Goal: Task Accomplishment & Management: Complete application form

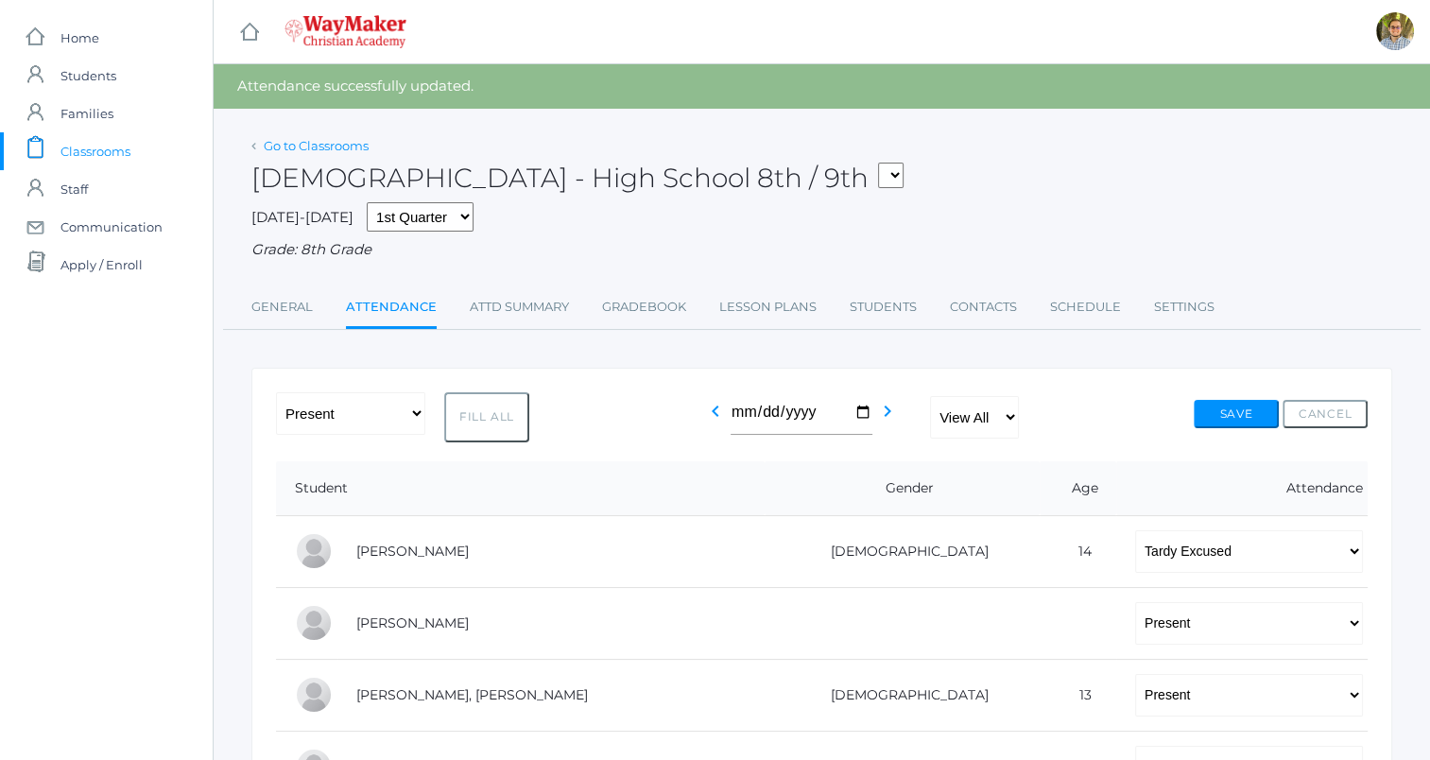
click at [337, 143] on link "Go to Classrooms" at bounding box center [316, 145] width 105 height 15
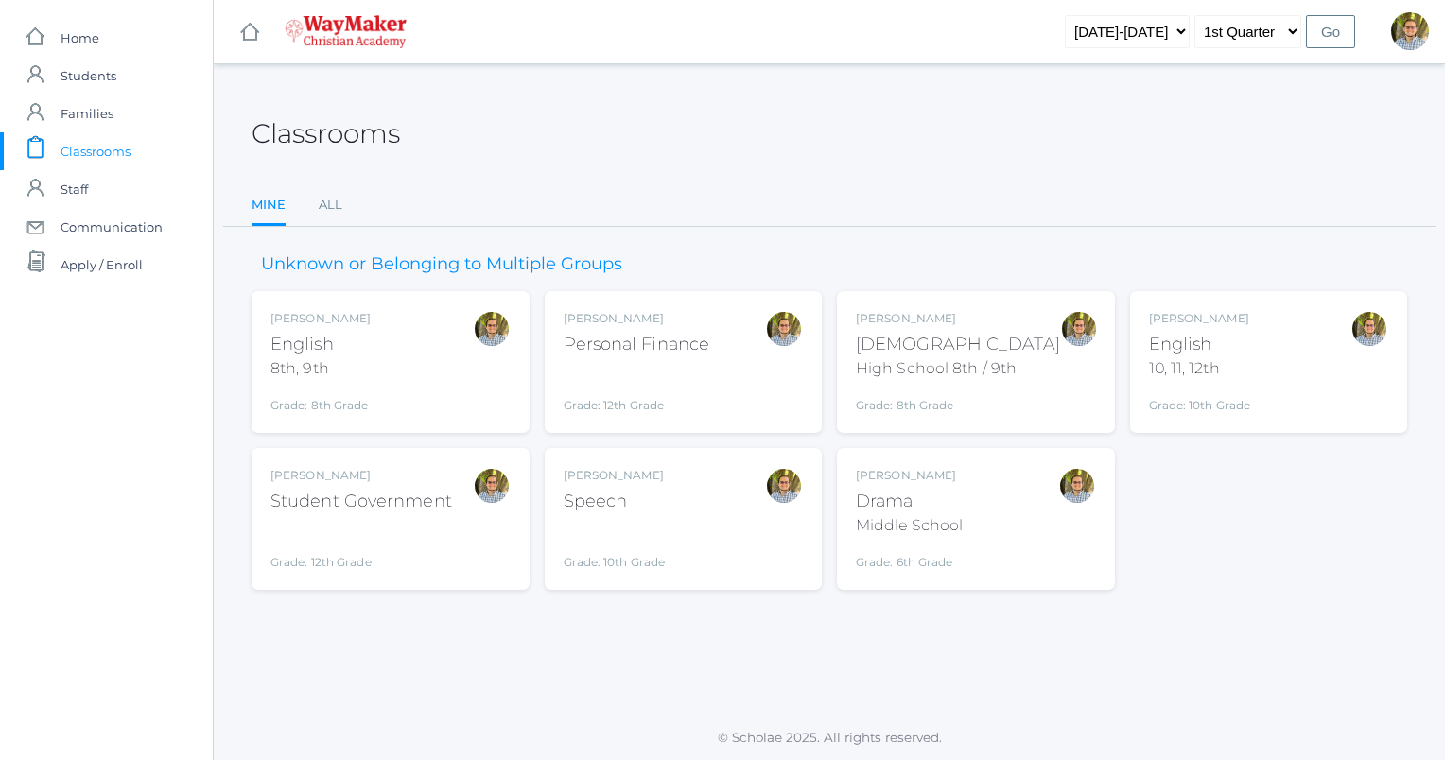
click at [457, 367] on div "Kylen Braileanu English 8th, 9th Grade: 8th Grade 08ENGLISH" at bounding box center [390, 362] width 240 height 104
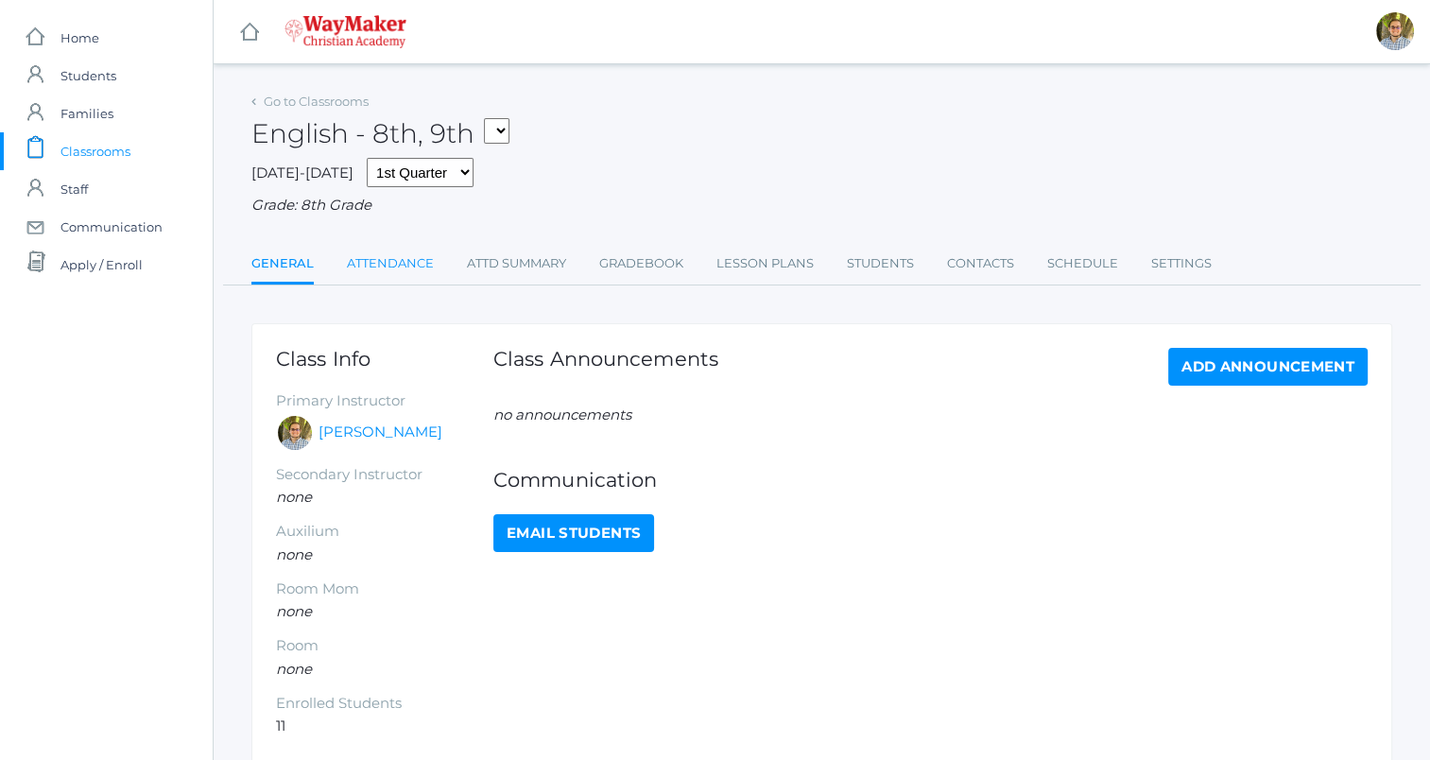
click at [393, 263] on link "Attendance" at bounding box center [390, 264] width 87 height 38
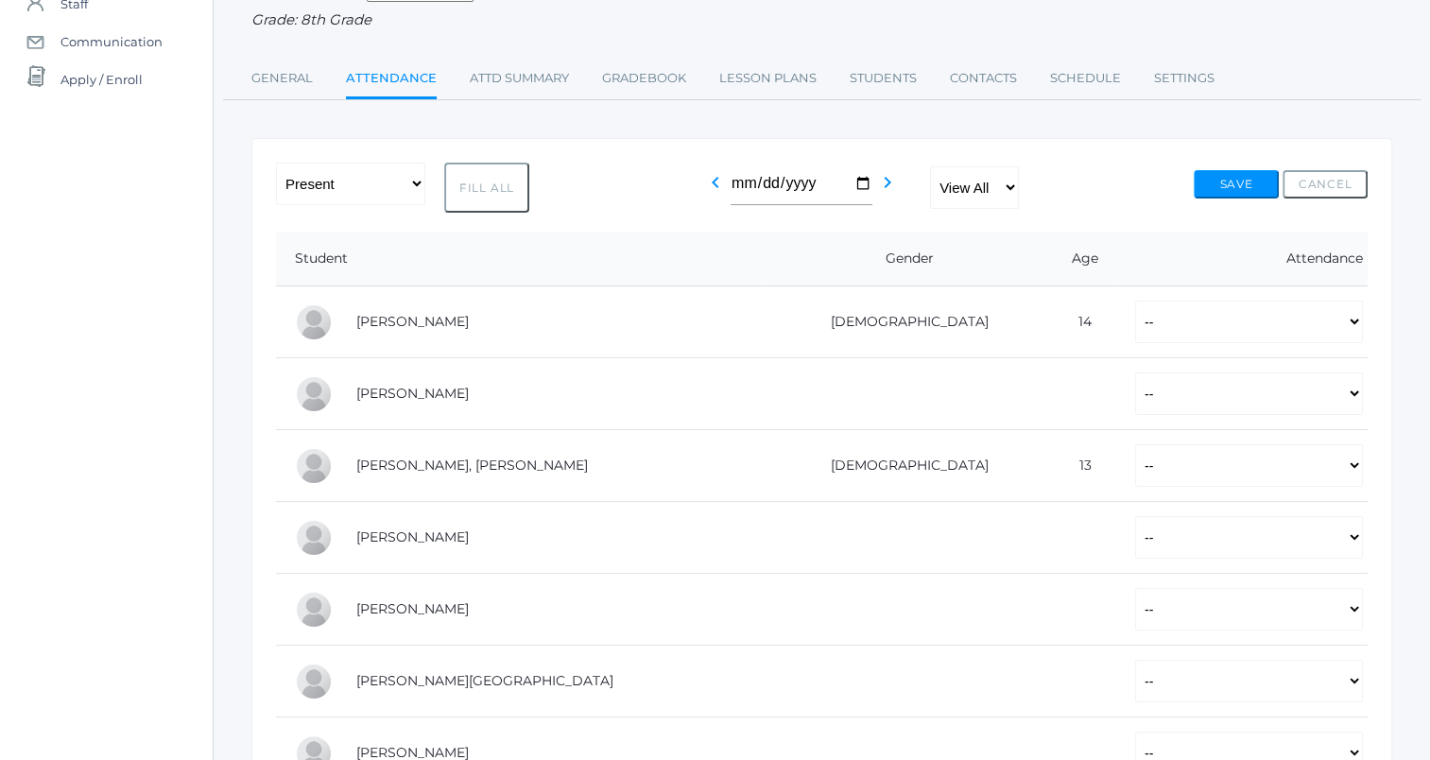
scroll to position [185, 0]
click at [485, 191] on button "Fill All" at bounding box center [486, 188] width 85 height 50
select select "P"
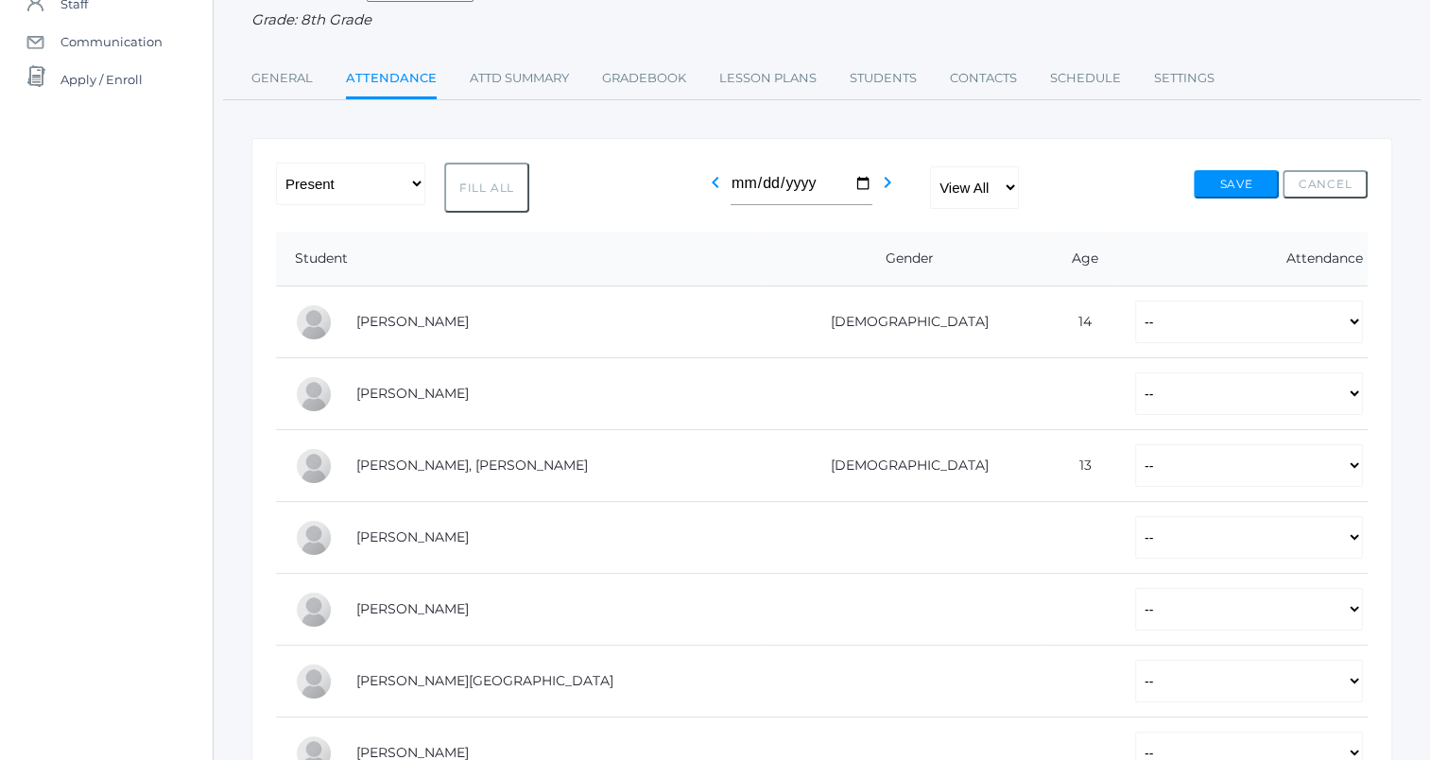
select select "P"
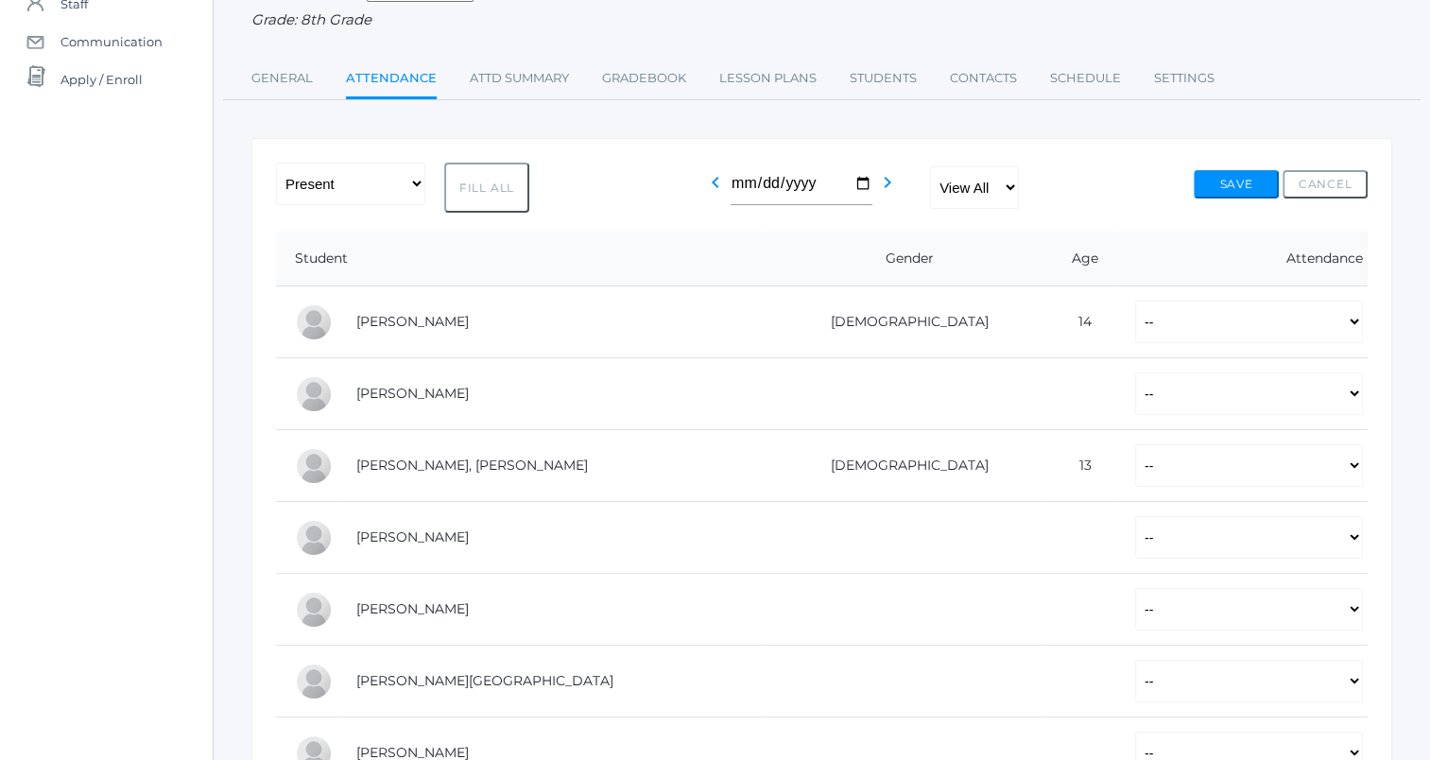
select select "P"
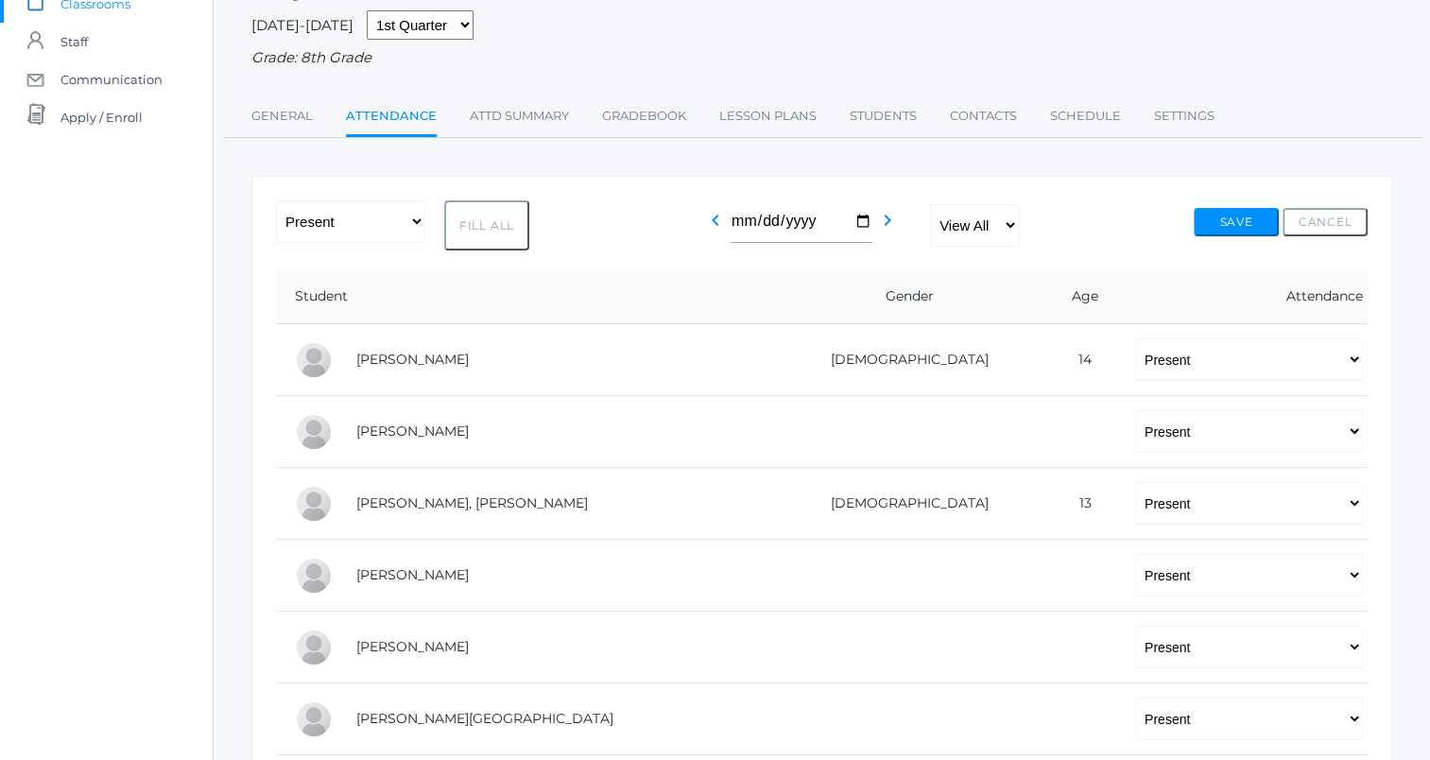
scroll to position [0, 0]
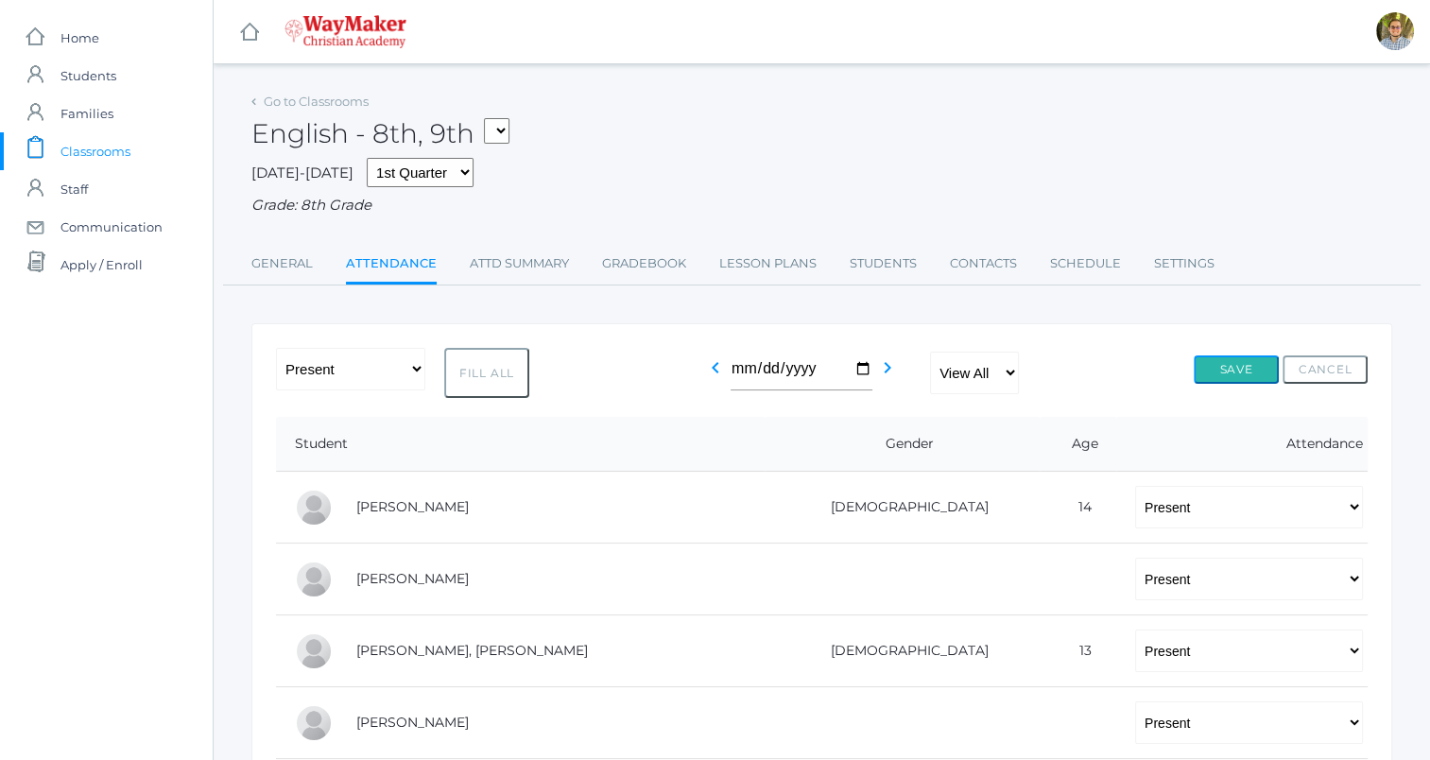
click at [1227, 371] on button "Save" at bounding box center [1236, 369] width 85 height 28
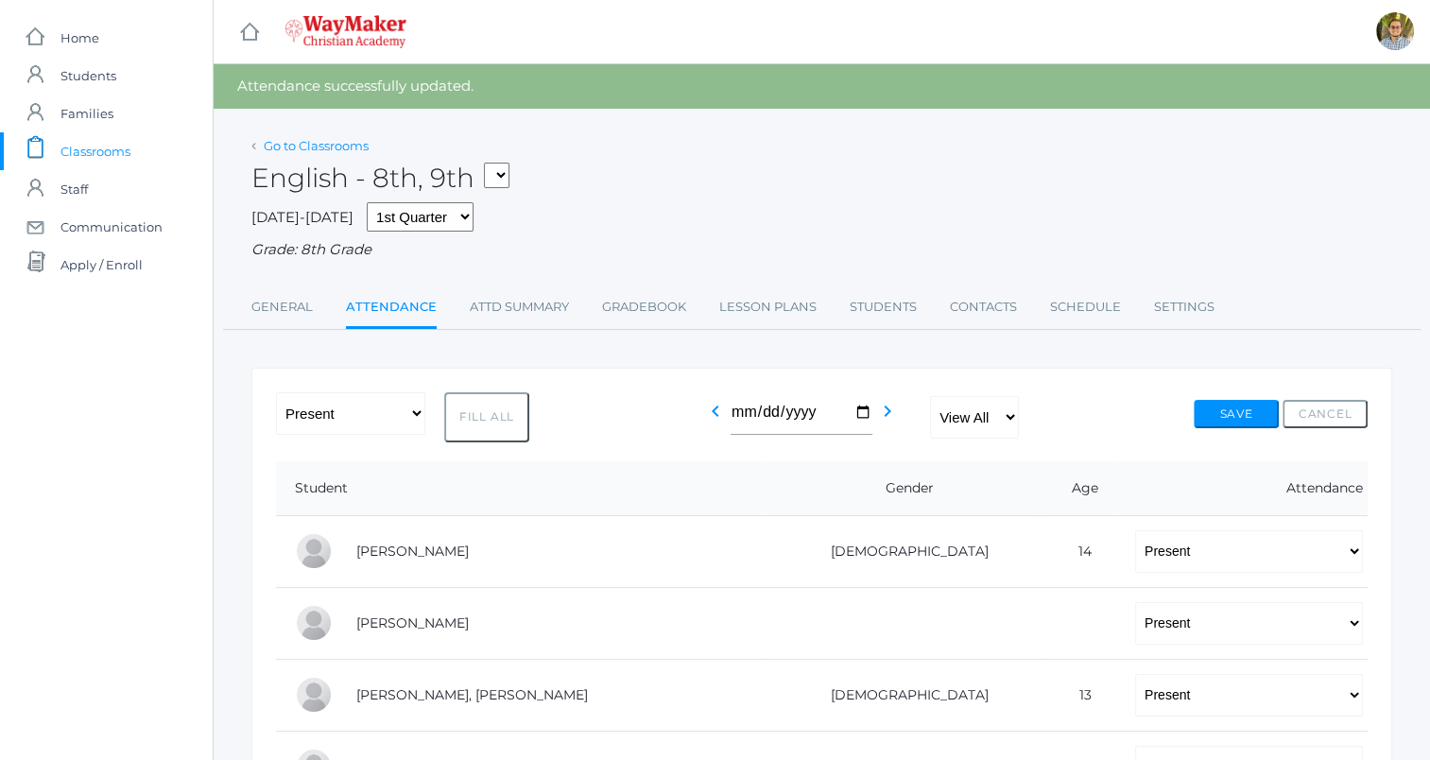
click at [310, 148] on link "Go to Classrooms" at bounding box center [316, 145] width 105 height 15
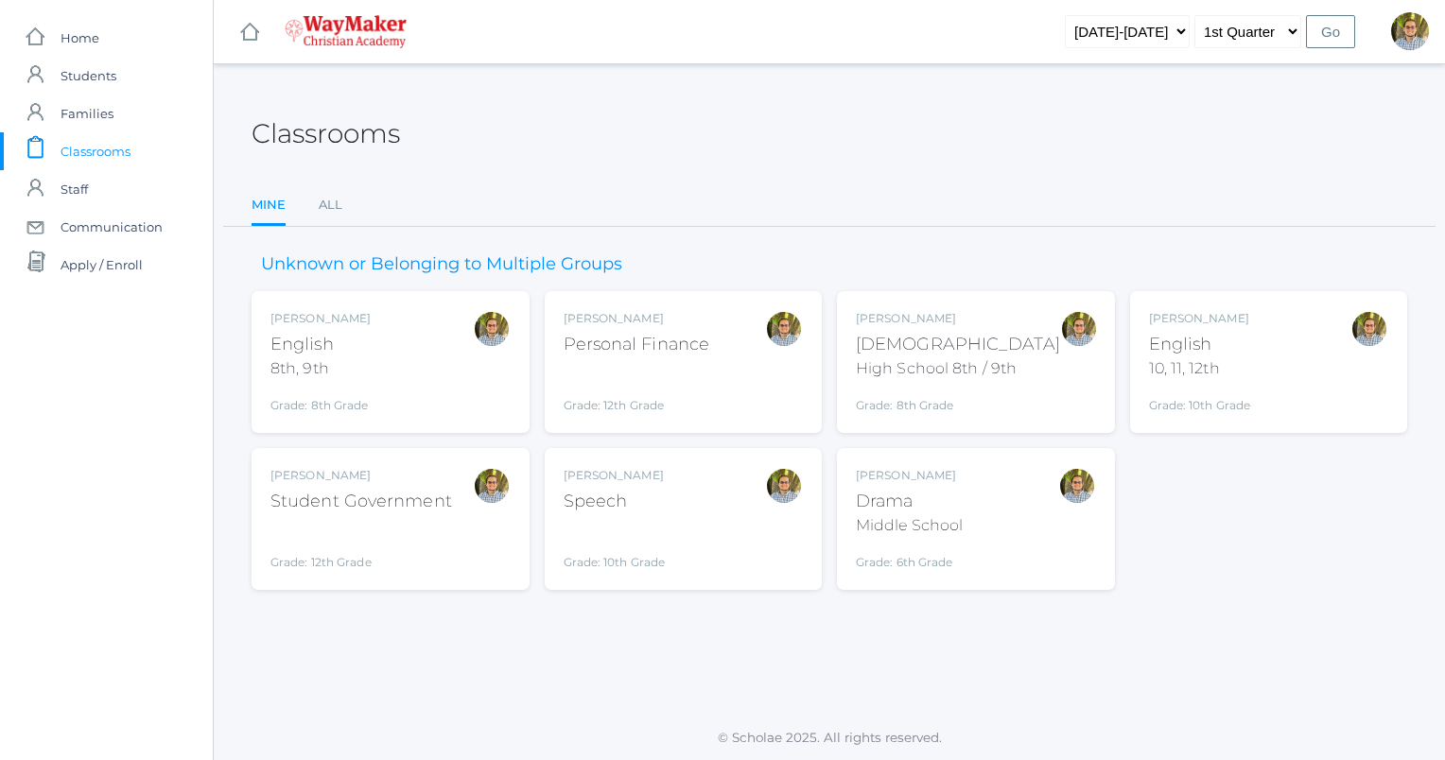
click at [1327, 374] on div "Kylen Braileanu English 10, 11, 12th Grade: 10th Grade HSENGLISH" at bounding box center [1269, 362] width 240 height 104
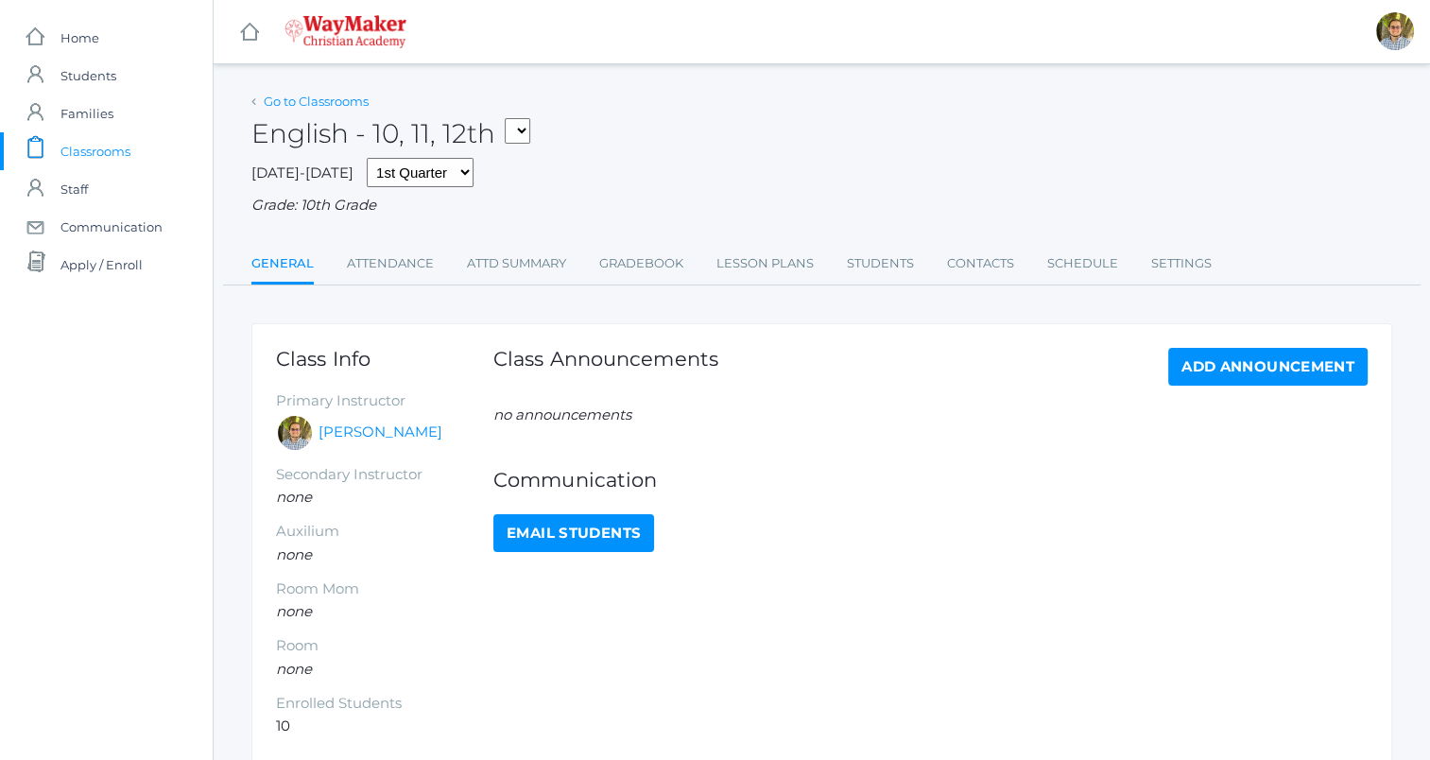
click at [345, 96] on link "Go to Classrooms" at bounding box center [316, 101] width 105 height 15
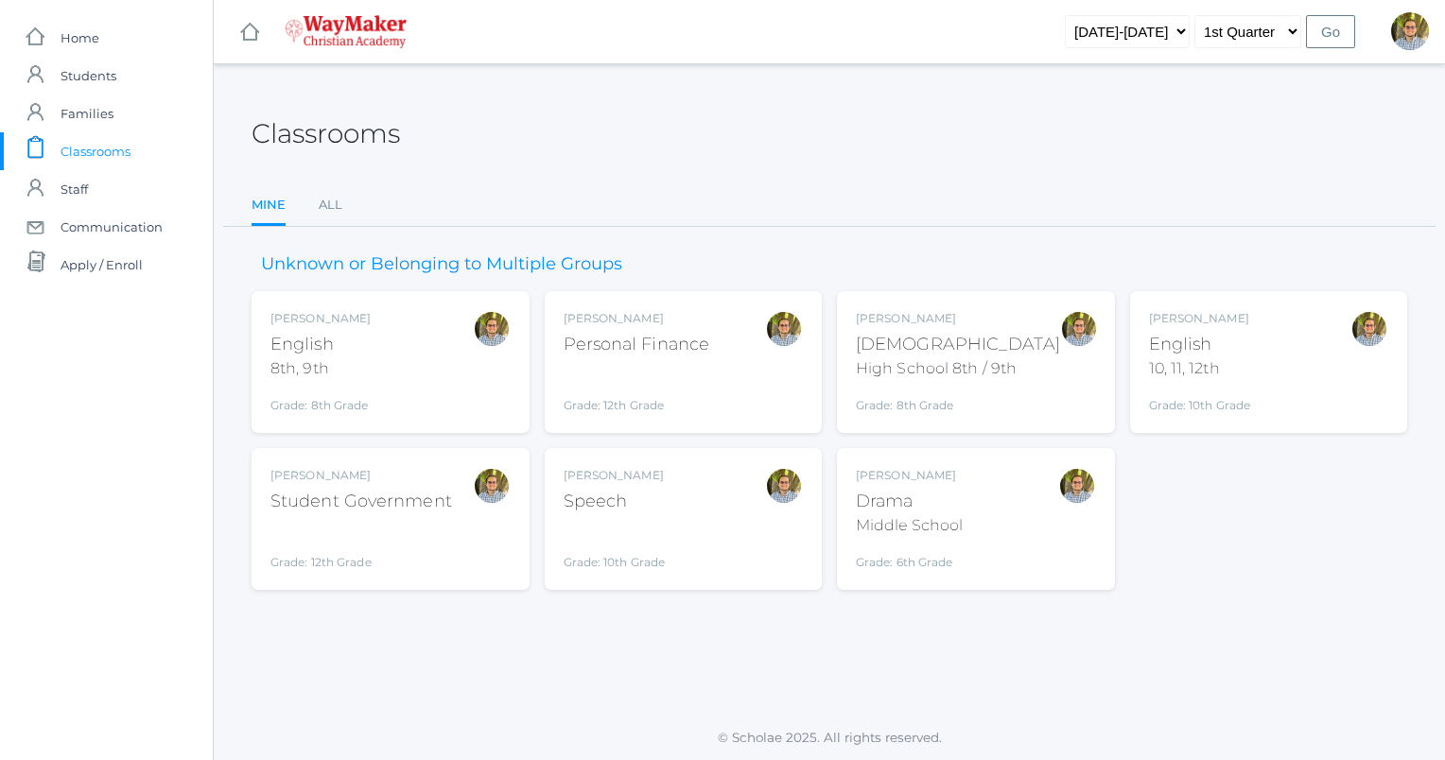
click at [1318, 383] on div "Kylen Braileanu English 10, 11, 12th Grade: 10th Grade HSENGLISH" at bounding box center [1269, 362] width 240 height 104
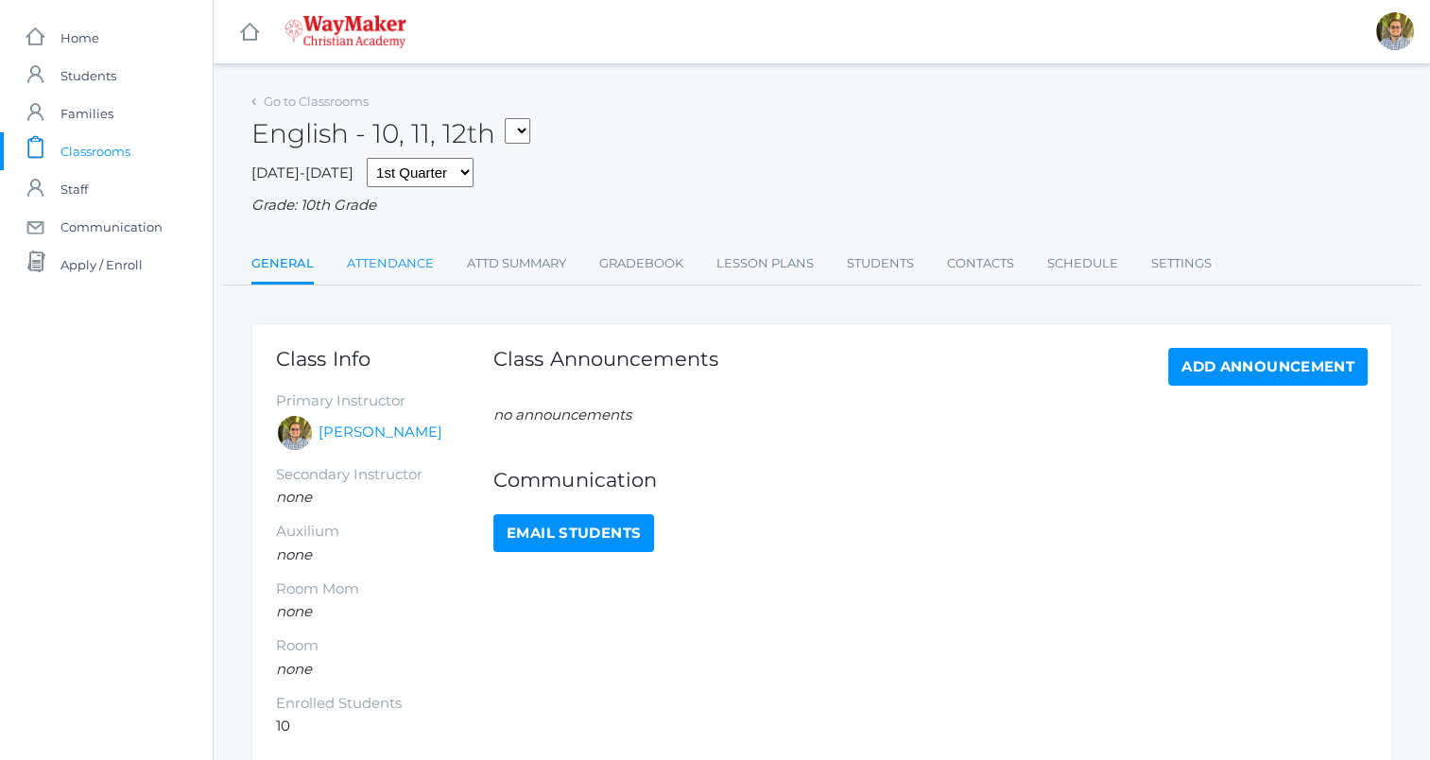
click at [385, 265] on link "Attendance" at bounding box center [390, 264] width 87 height 38
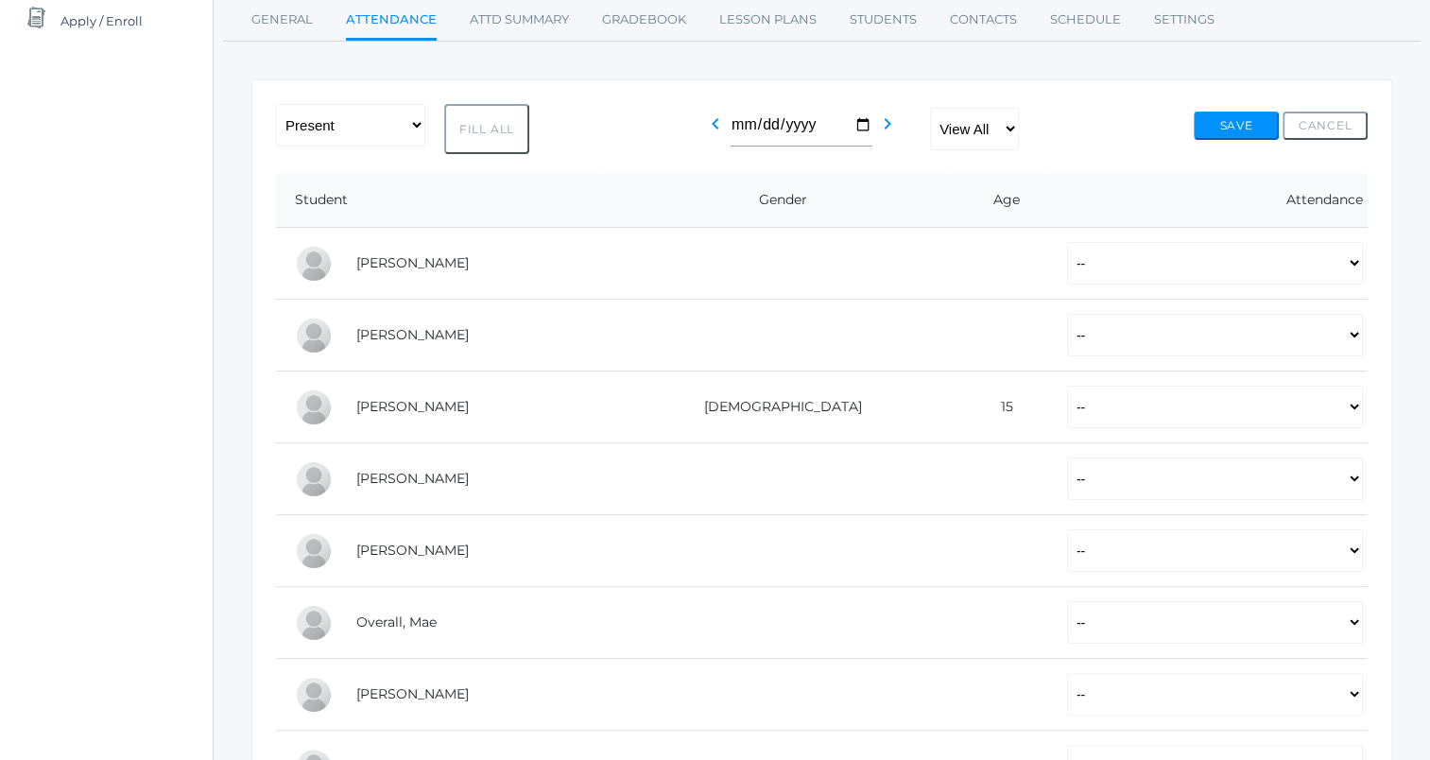
scroll to position [246, 0]
click at [1087, 286] on td "-- Present Tardy Excused Tardy Unexcused Absent Excused Absent Unexcused" at bounding box center [1209, 262] width 320 height 72
click at [1082, 277] on select "-- Present Tardy Excused Tardy Unexcused Absent Excused Absent Unexcused" at bounding box center [1215, 261] width 296 height 43
select select "P"
click at [1067, 240] on select "-- Present Tardy Excused Tardy Unexcused Absent Excused Absent Unexcused" at bounding box center [1215, 261] width 296 height 43
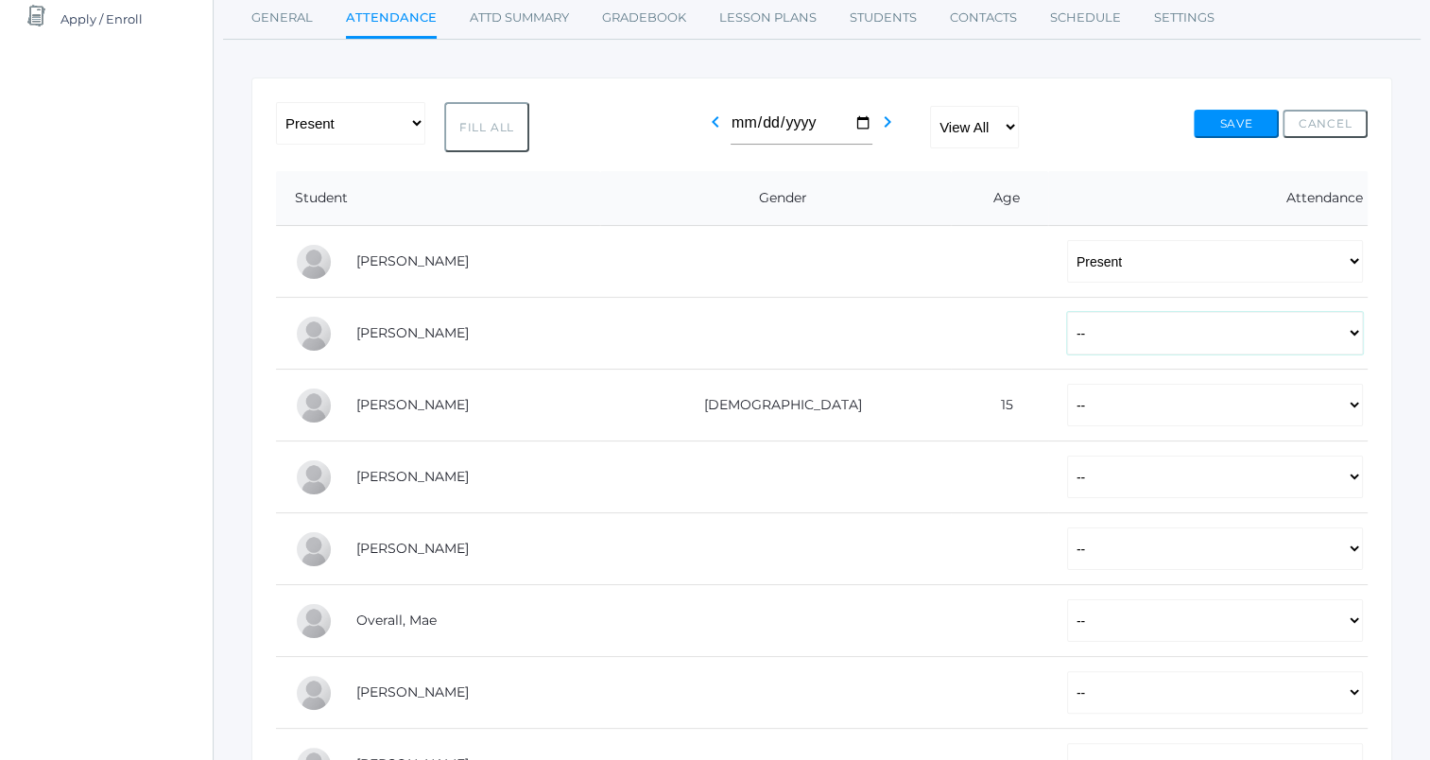
click at [1067, 337] on select "-- Present Tardy Excused Tardy Unexcused Absent Excused Absent Unexcused" at bounding box center [1215, 333] width 296 height 43
click at [1067, 312] on select "-- Present Tardy Excused Tardy Unexcused Absent Excused Absent Unexcused" at bounding box center [1215, 333] width 296 height 43
click at [1067, 417] on select "-- Present Tardy Excused Tardy Unexcused Absent Excused Absent Unexcused" at bounding box center [1215, 405] width 296 height 43
select select "P"
click at [1067, 384] on select "-- Present Tardy Excused Tardy Unexcused Absent Excused Absent Unexcused" at bounding box center [1215, 405] width 296 height 43
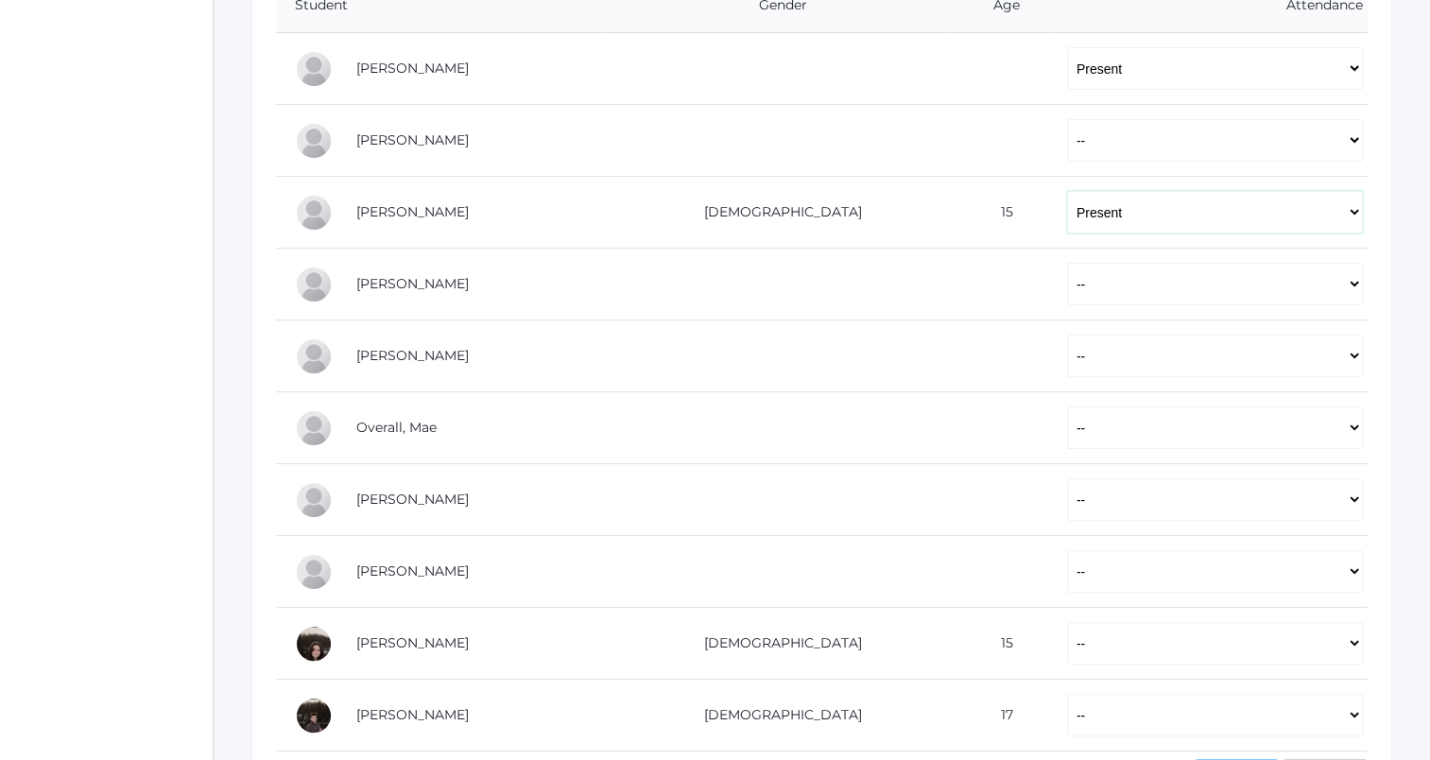
scroll to position [461, 0]
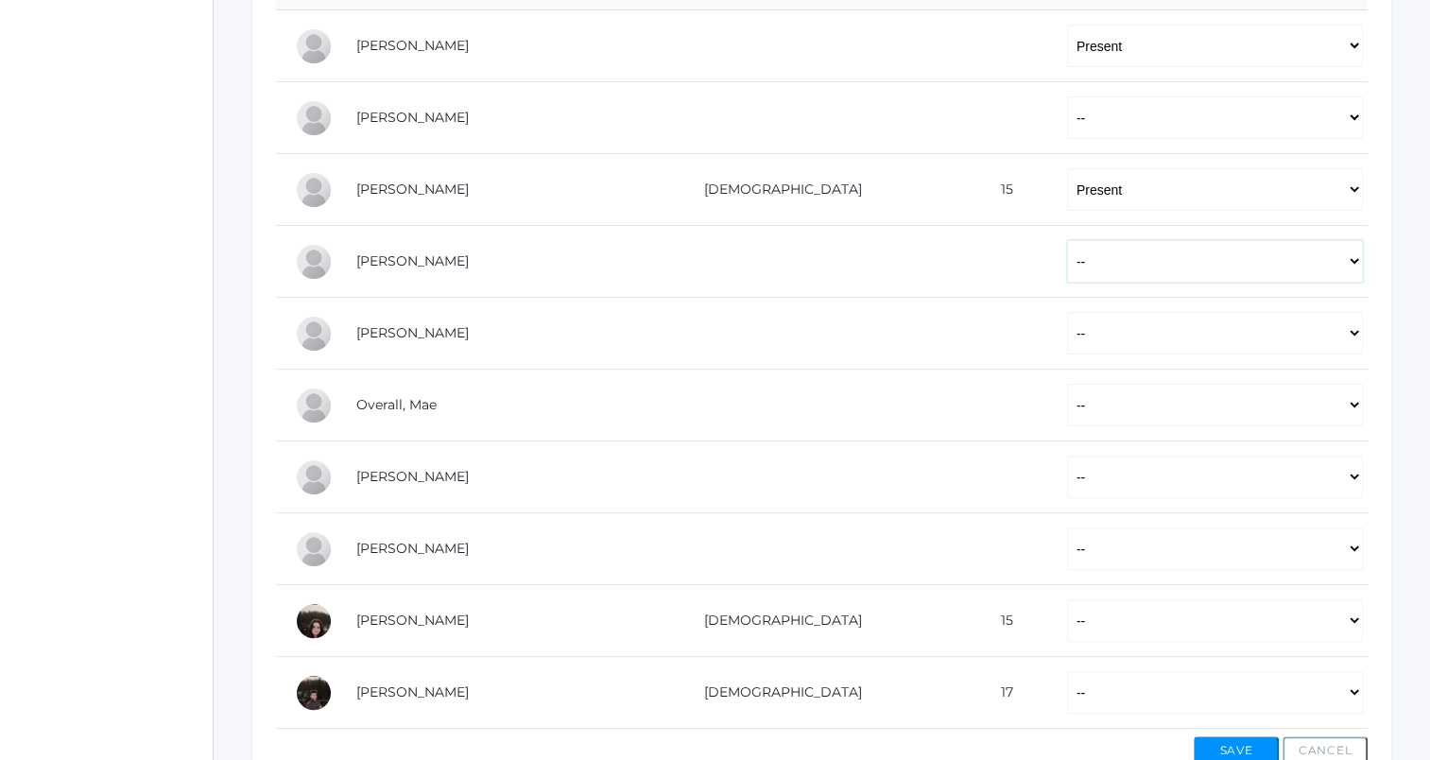
click at [1067, 251] on select "-- Present Tardy Excused Tardy Unexcused Absent Excused Absent Unexcused" at bounding box center [1215, 261] width 296 height 43
select select "AE"
click at [1067, 240] on select "-- Present Tardy Excused Tardy Unexcused Absent Excused Absent Unexcused" at bounding box center [1215, 261] width 296 height 43
click at [1116, 339] on select "-- Present Tardy Excused Tardy Unexcused Absent Excused Absent Unexcused" at bounding box center [1215, 333] width 296 height 43
click at [1067, 312] on select "-- Present Tardy Excused Tardy Unexcused Absent Excused Absent Unexcused" at bounding box center [1215, 333] width 296 height 43
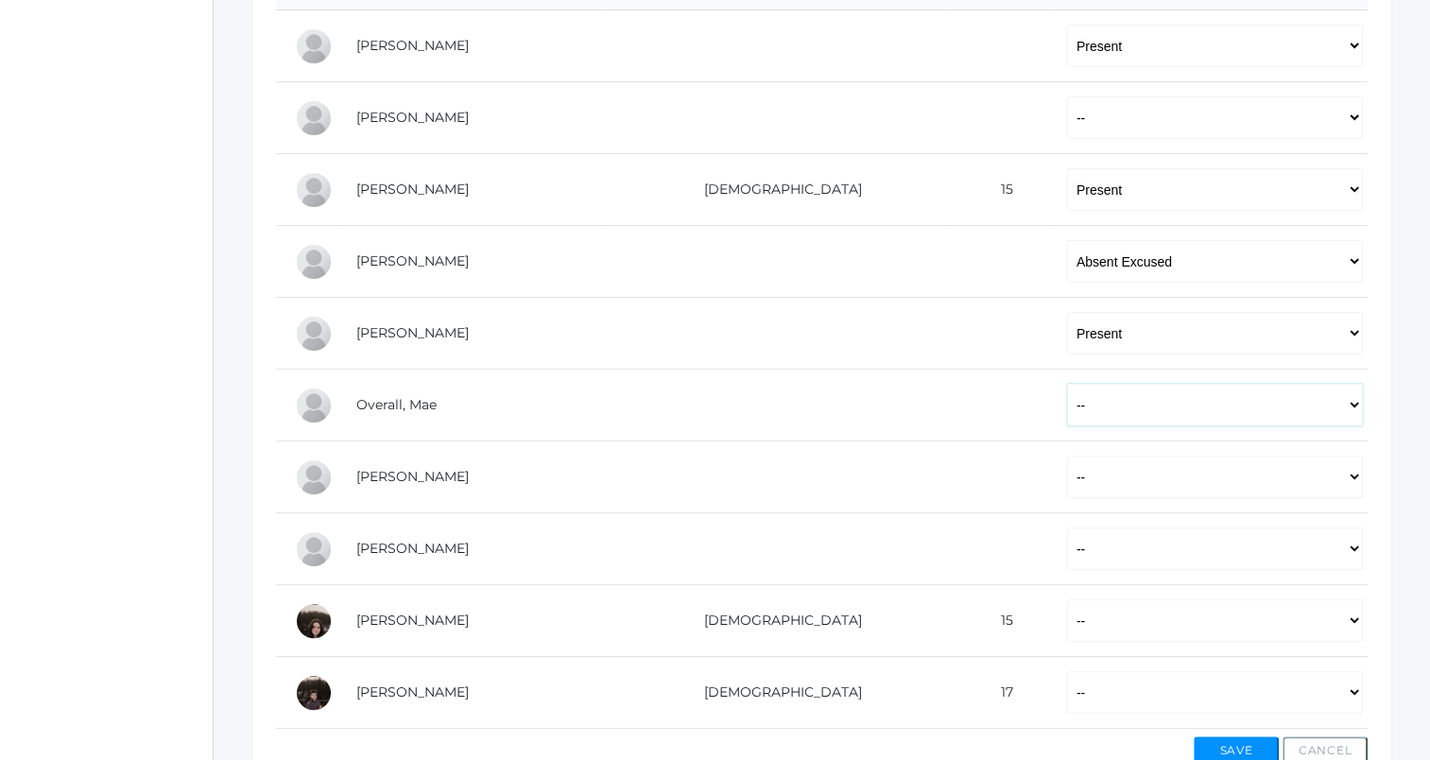
click at [1089, 404] on select "-- Present Tardy Excused Tardy Unexcused Absent Excused Absent Unexcused" at bounding box center [1215, 405] width 296 height 43
click at [1067, 348] on select "-- Present Tardy Excused Tardy Unexcused Absent Excused Absent Unexcused" at bounding box center [1215, 333] width 296 height 43
select select "TE"
click at [1067, 312] on select "-- Present Tardy Excused Tardy Unexcused Absent Excused Absent Unexcused" at bounding box center [1215, 333] width 296 height 43
click at [1069, 390] on select "-- Present Tardy Excused Tardy Unexcused Absent Excused Absent Unexcused" at bounding box center [1215, 405] width 296 height 43
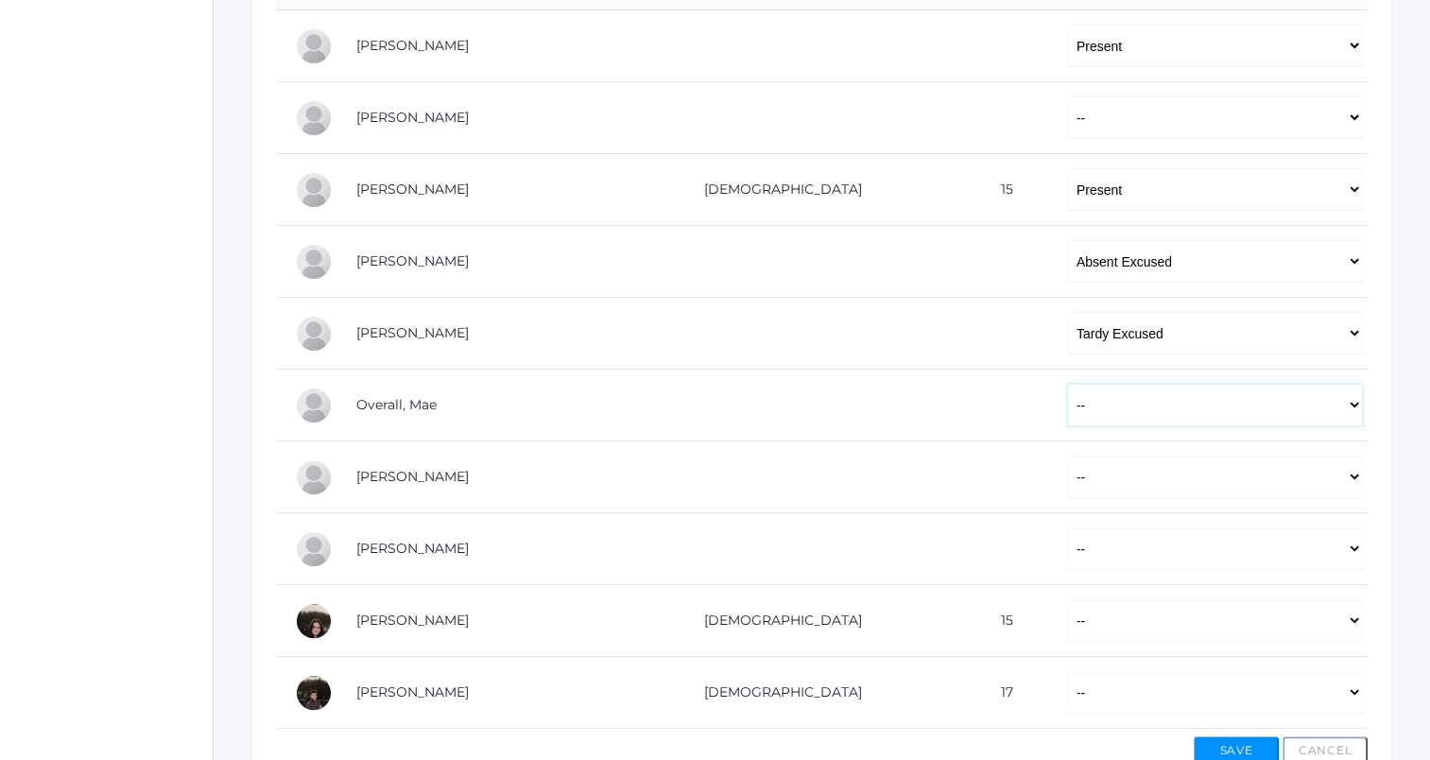
select select "P"
click at [1067, 384] on select "-- Present Tardy Excused Tardy Unexcused Absent Excused Absent Unexcused" at bounding box center [1215, 405] width 296 height 43
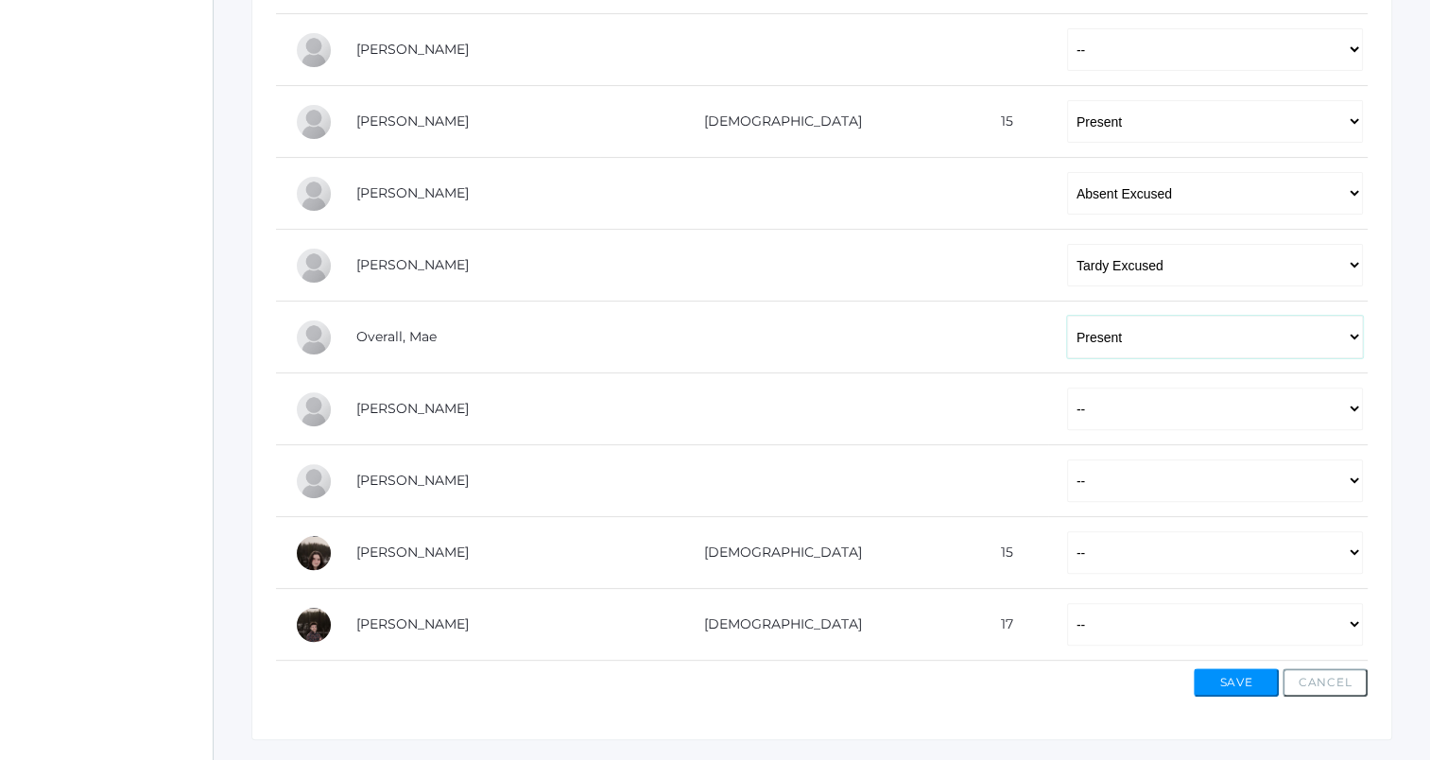
scroll to position [529, 0]
click at [1067, 394] on select "-- Present Tardy Excused Tardy Unexcused Absent Excused Absent Unexcused" at bounding box center [1215, 409] width 296 height 43
select select "TE"
click at [1067, 388] on select "-- Present Tardy Excused Tardy Unexcused Absent Excused Absent Unexcused" at bounding box center [1215, 409] width 296 height 43
click at [1067, 466] on select "-- Present Tardy Excused Tardy Unexcused Absent Excused Absent Unexcused" at bounding box center [1215, 480] width 296 height 43
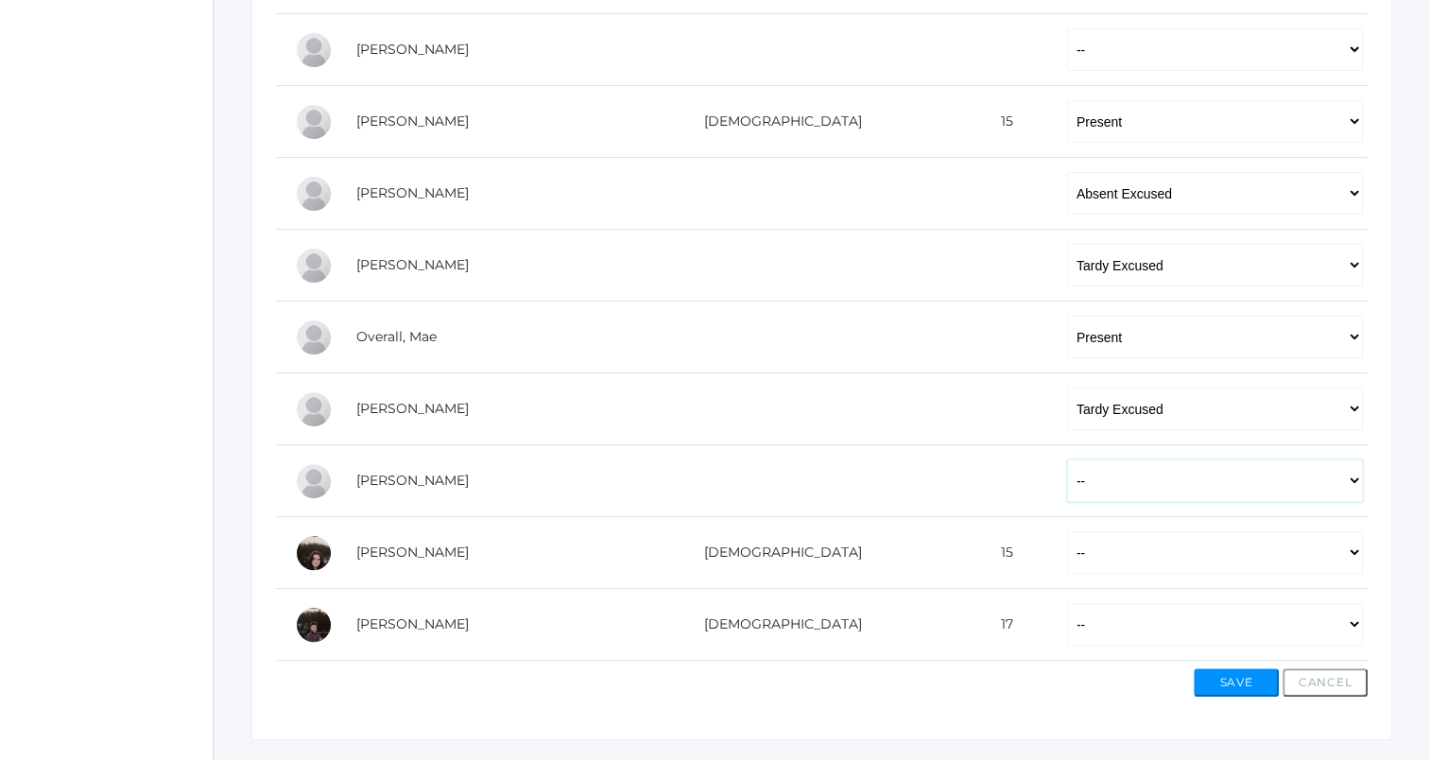
select select "TE"
click at [1067, 459] on select "-- Present Tardy Excused Tardy Unexcused Absent Excused Absent Unexcused" at bounding box center [1215, 480] width 296 height 43
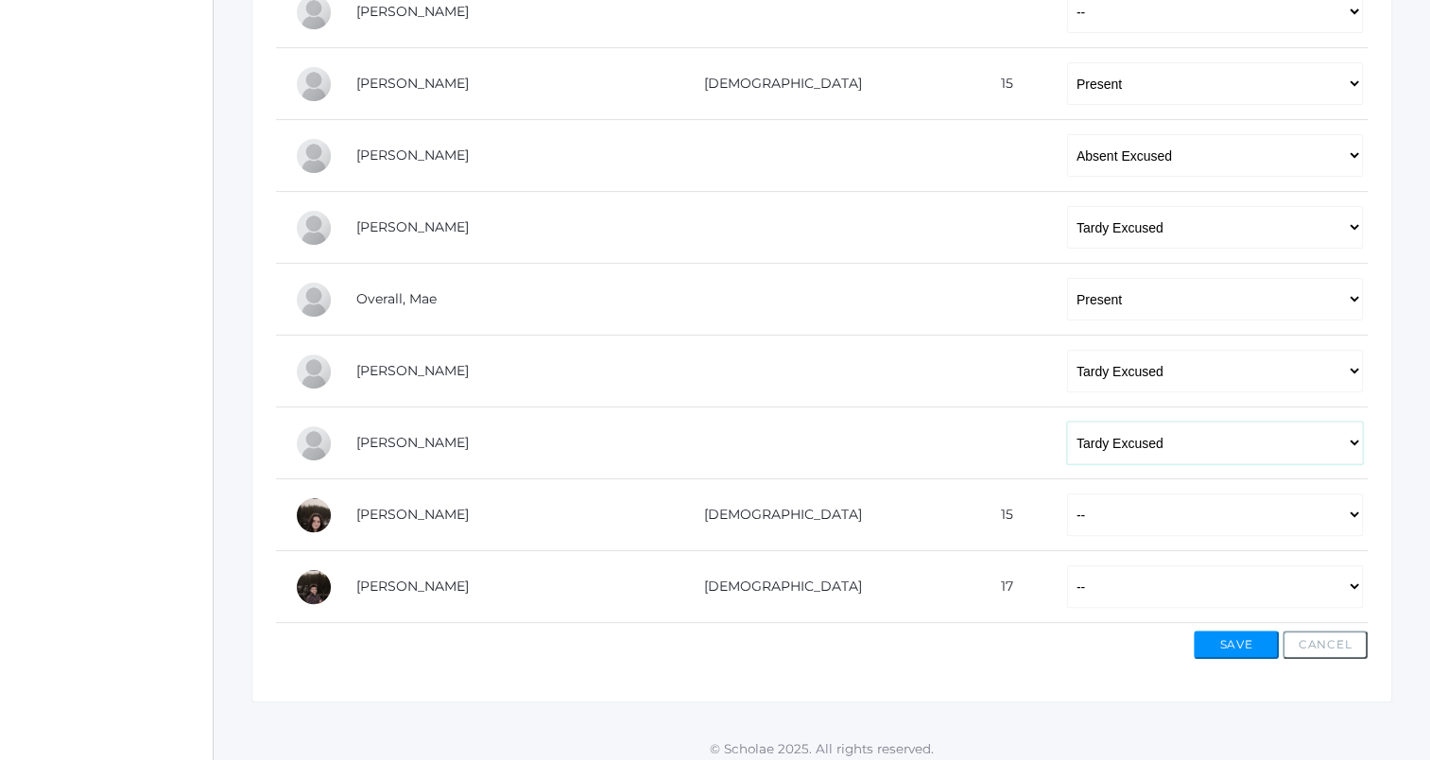
scroll to position [575, 0]
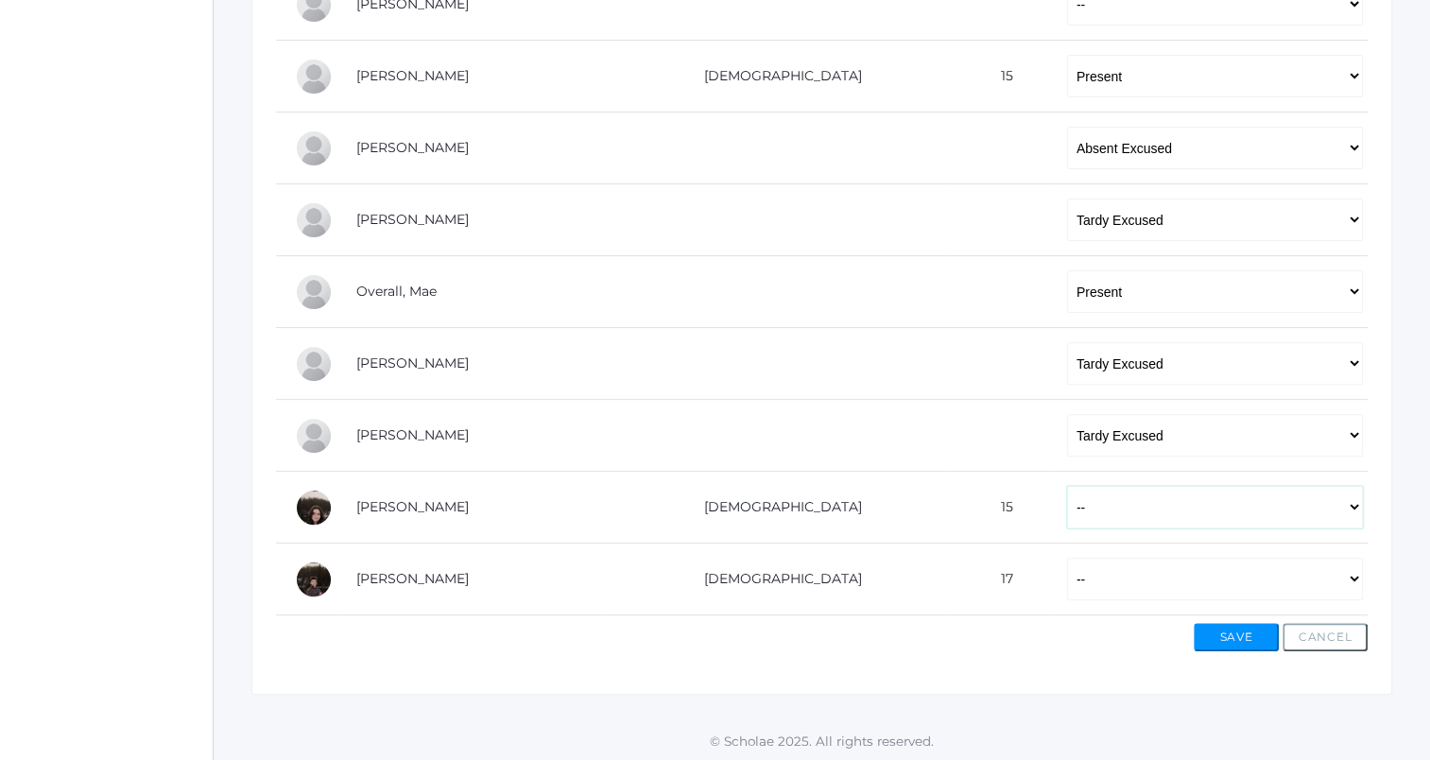
click at [1067, 511] on select "-- Present Tardy Excused Tardy Unexcused Absent Excused Absent Unexcused" at bounding box center [1215, 507] width 296 height 43
select select "P"
click at [1067, 486] on select "-- Present Tardy Excused Tardy Unexcused Absent Excused Absent Unexcused" at bounding box center [1215, 507] width 296 height 43
click at [1067, 574] on select "-- Present Tardy Excused Tardy Unexcused Absent Excused Absent Unexcused" at bounding box center [1215, 579] width 296 height 43
select select "TE"
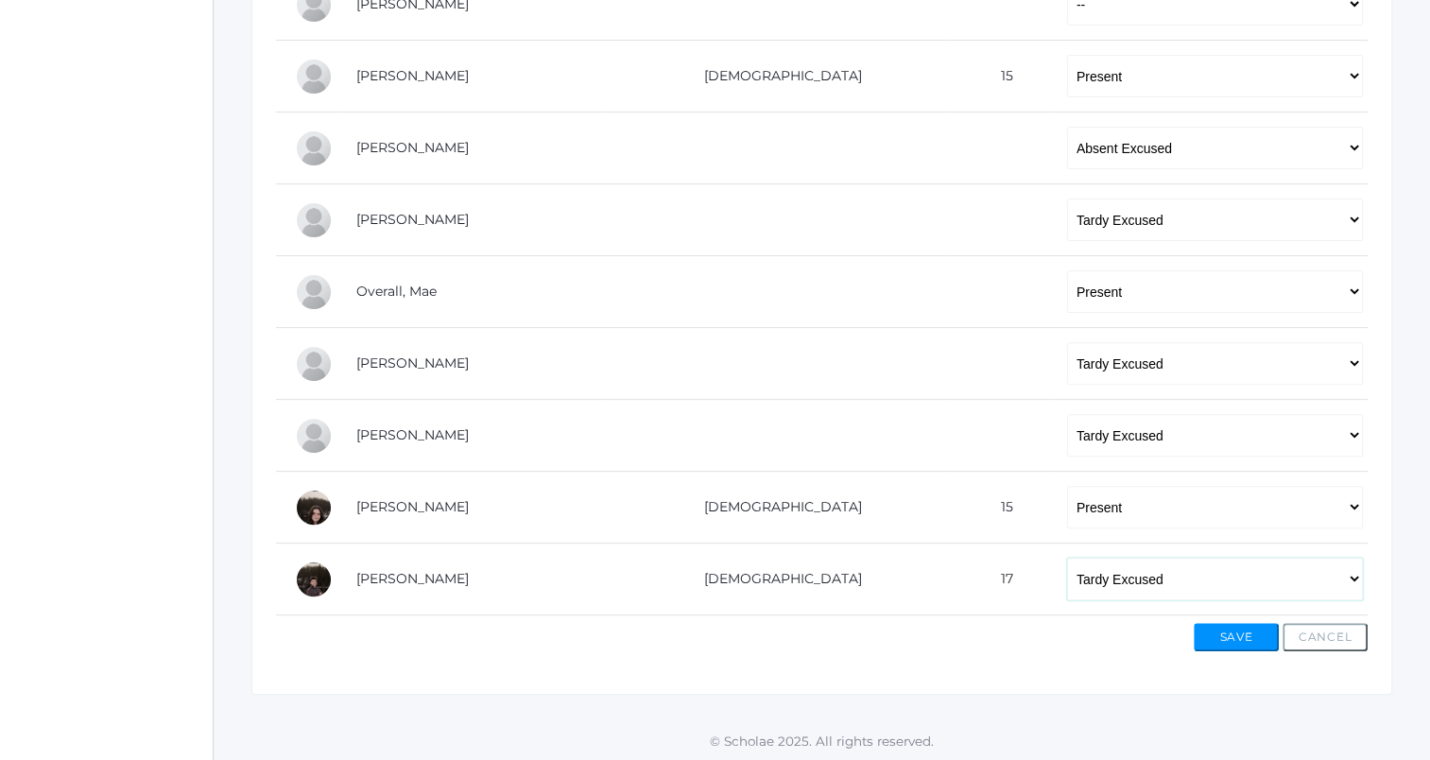
click at [1067, 558] on select "-- Present Tardy Excused Tardy Unexcused Absent Excused Absent Unexcused" at bounding box center [1215, 579] width 296 height 43
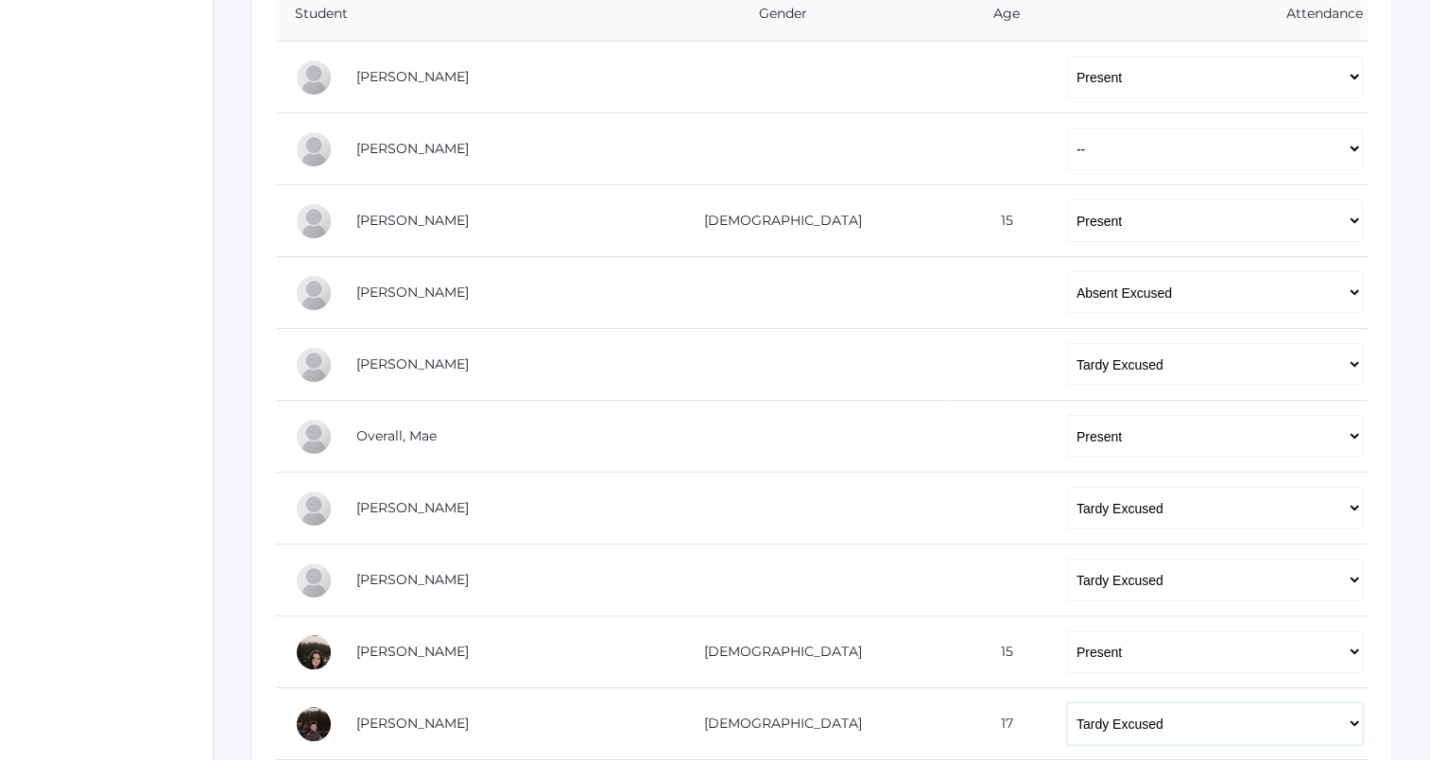
scroll to position [435, 0]
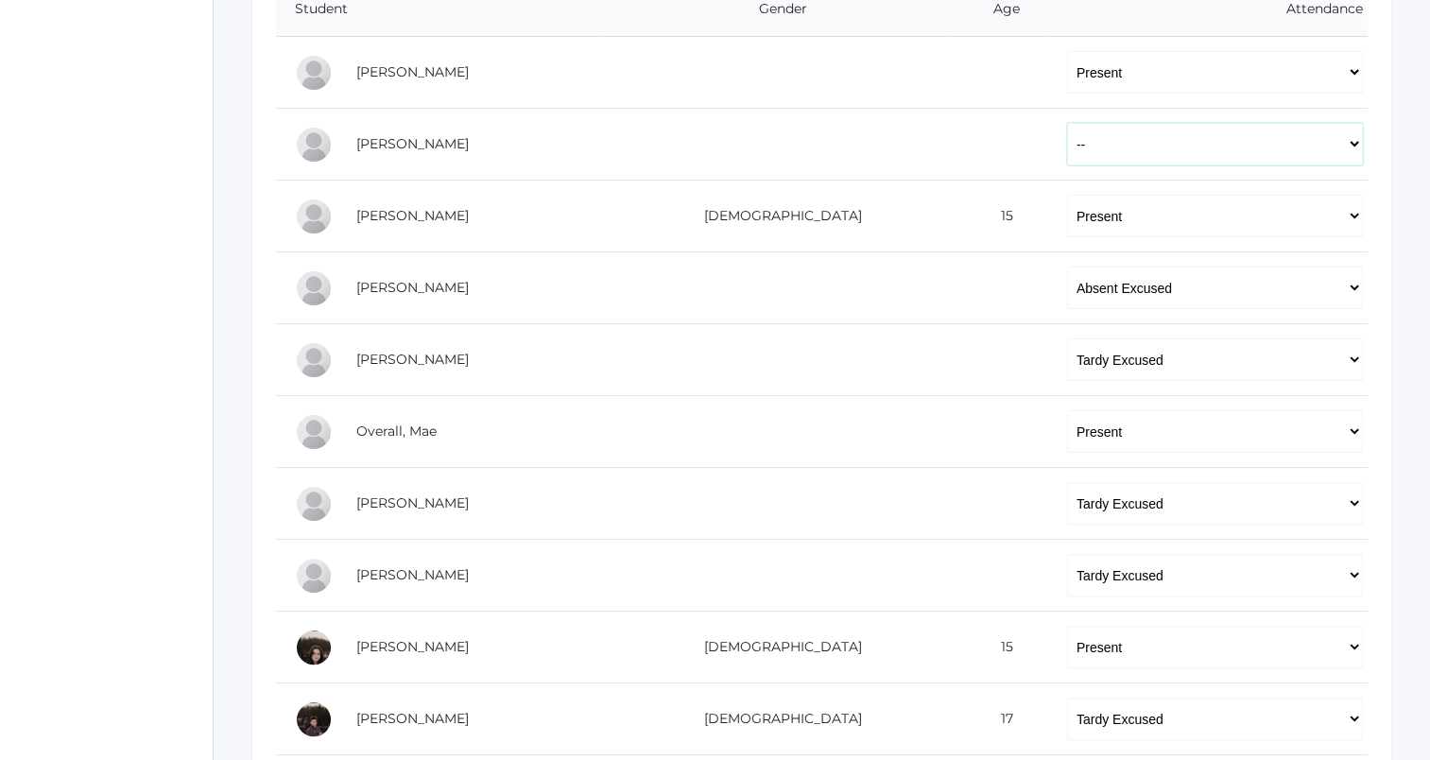
click at [1067, 142] on select "-- Present Tardy Excused Tardy Unexcused Absent Excused Absent Unexcused" at bounding box center [1215, 144] width 296 height 43
select select "P"
click at [1067, 123] on select "-- Present Tardy Excused Tardy Unexcused Absent Excused Absent Unexcused" at bounding box center [1215, 144] width 296 height 43
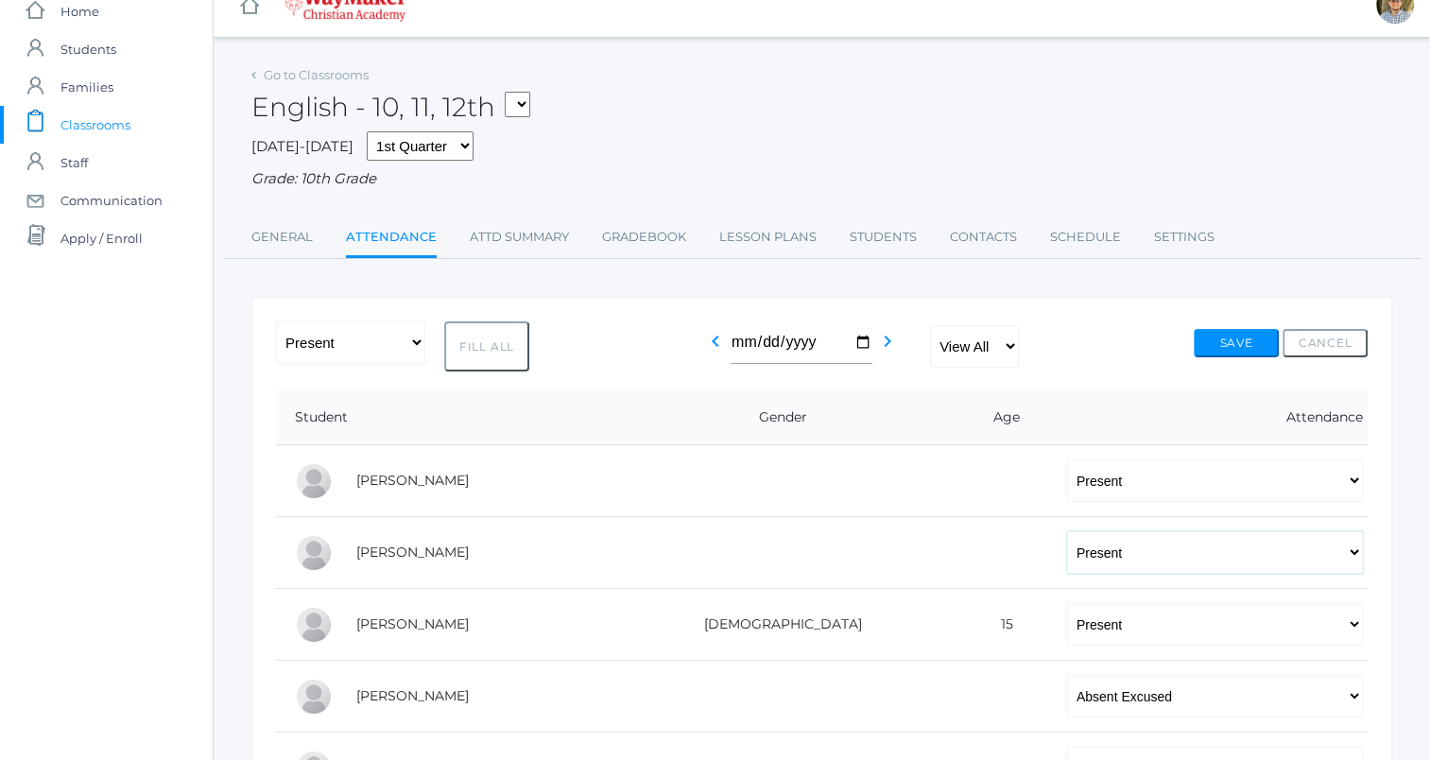
scroll to position [0, 0]
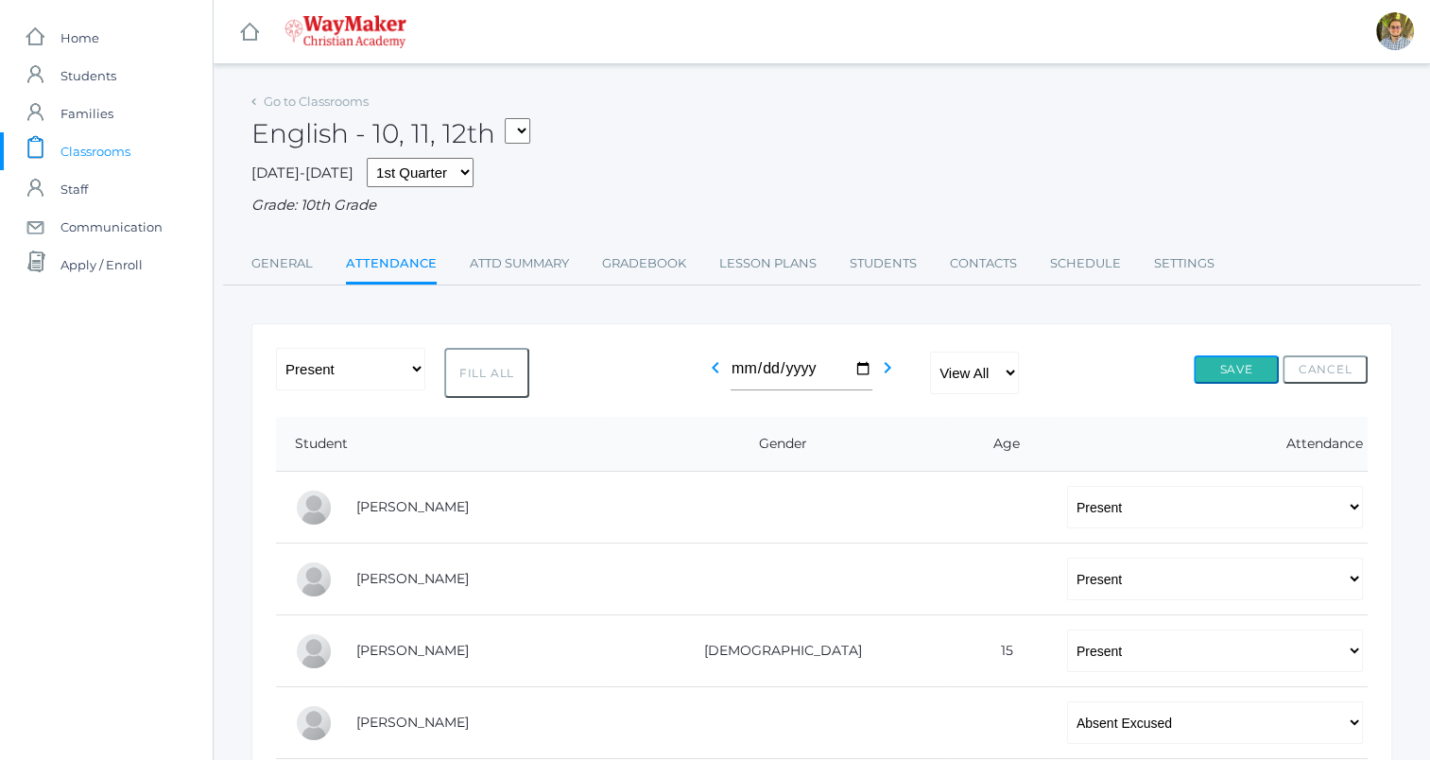
click at [1244, 374] on button "Save" at bounding box center [1236, 369] width 85 height 28
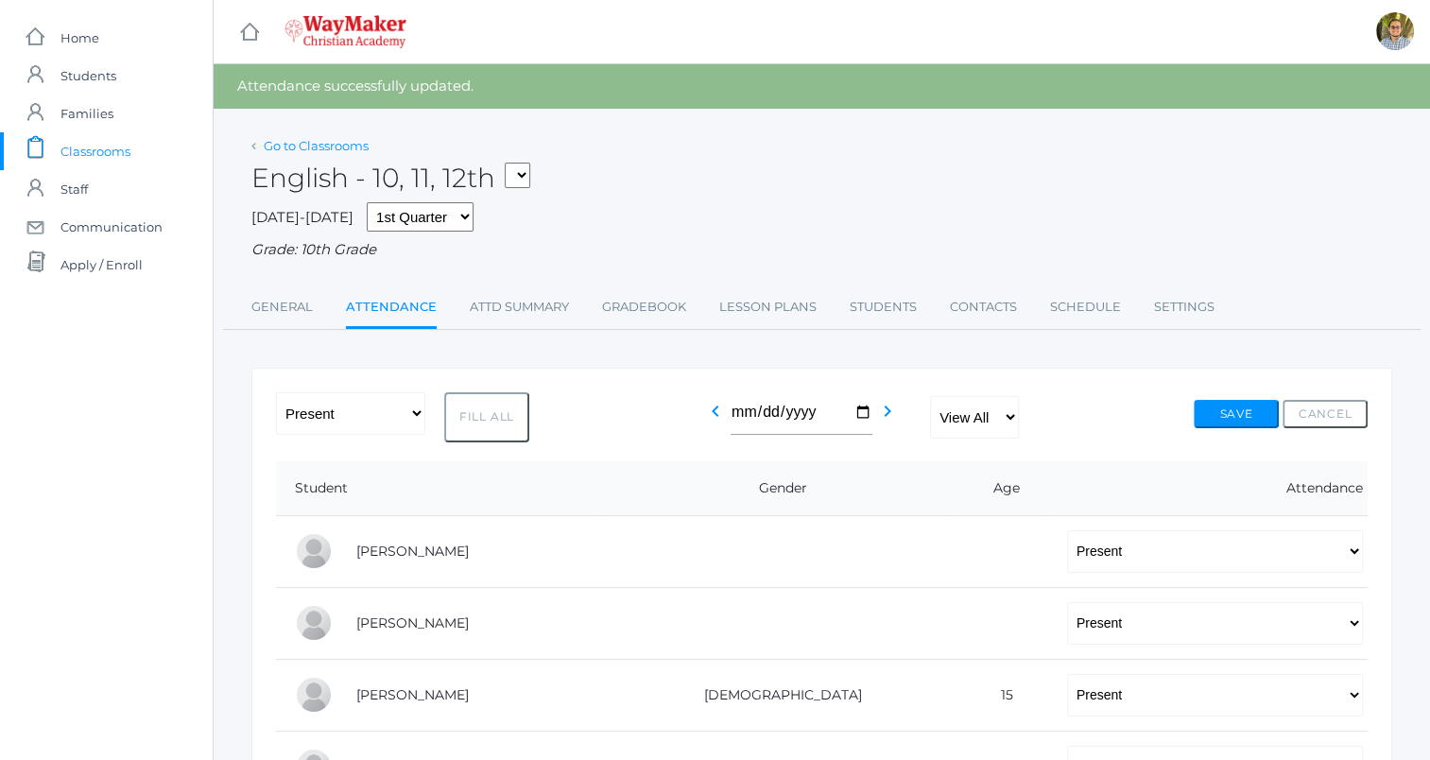
click at [348, 142] on link "Go to Classrooms" at bounding box center [316, 145] width 105 height 15
